Goal: Task Accomplishment & Management: Manage account settings

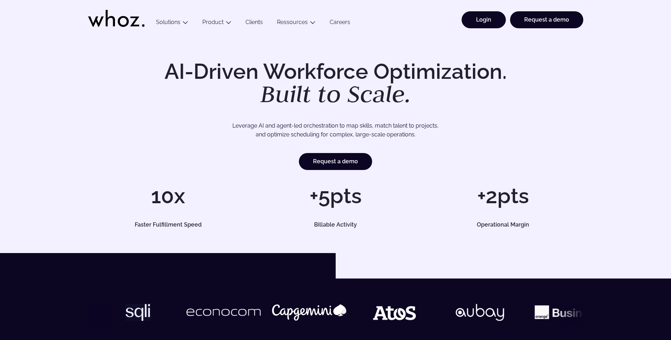
click at [492, 22] on link "Login" at bounding box center [484, 19] width 44 height 17
